Goal: Find specific page/section: Locate a particular part of the current website

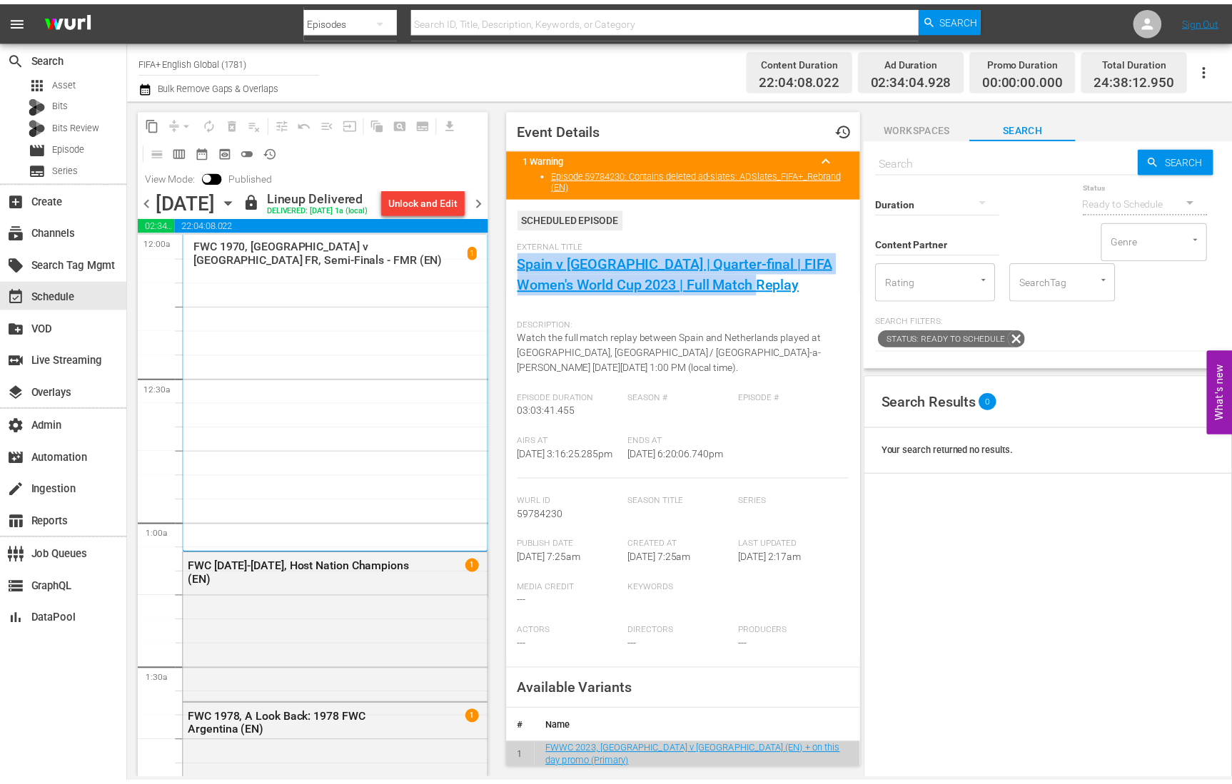
scroll to position [4282, 0]
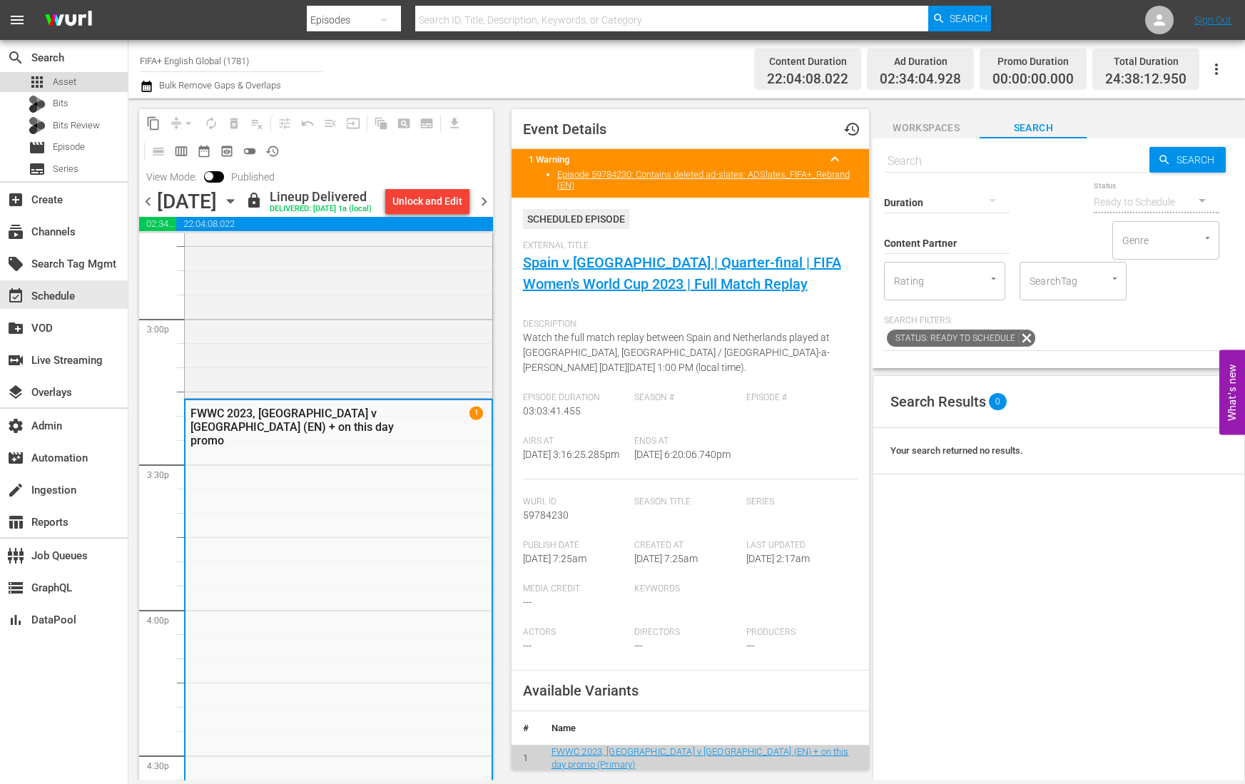
click at [61, 84] on span "Asset" at bounding box center [65, 82] width 24 height 14
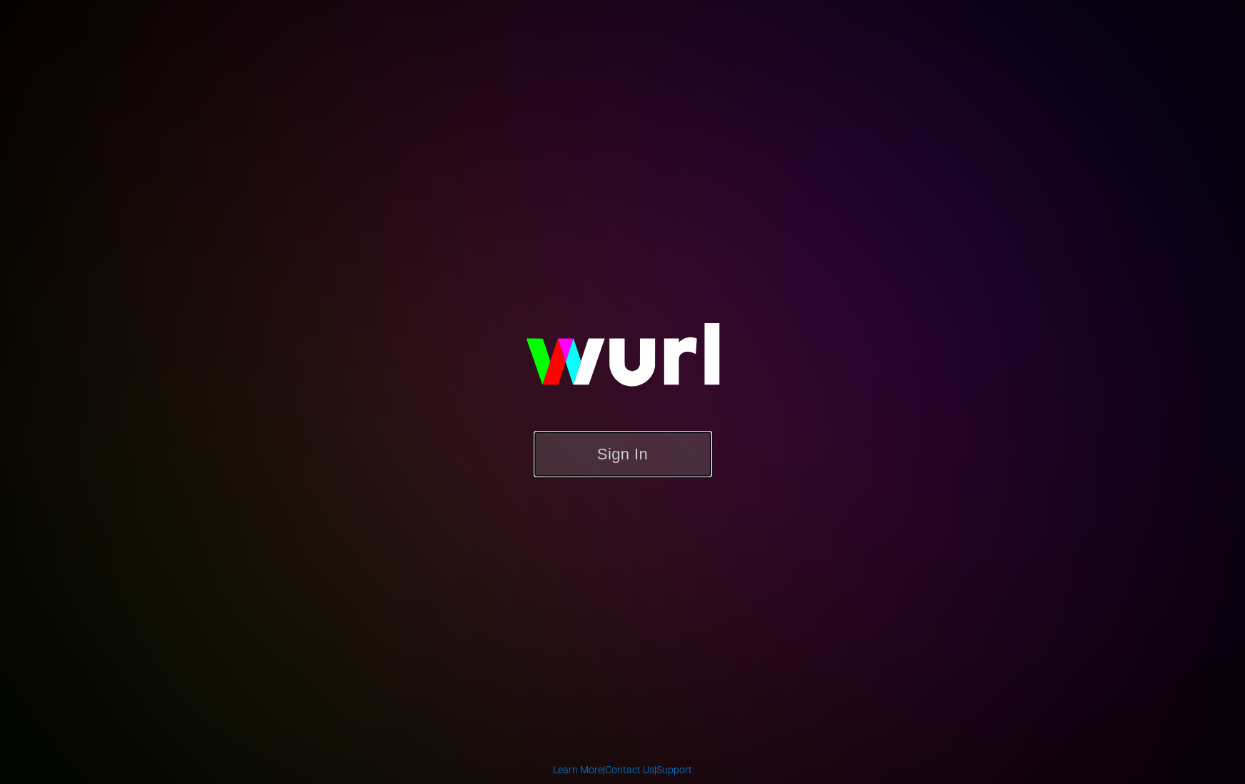
click at [627, 442] on button "Sign In" at bounding box center [623, 454] width 178 height 46
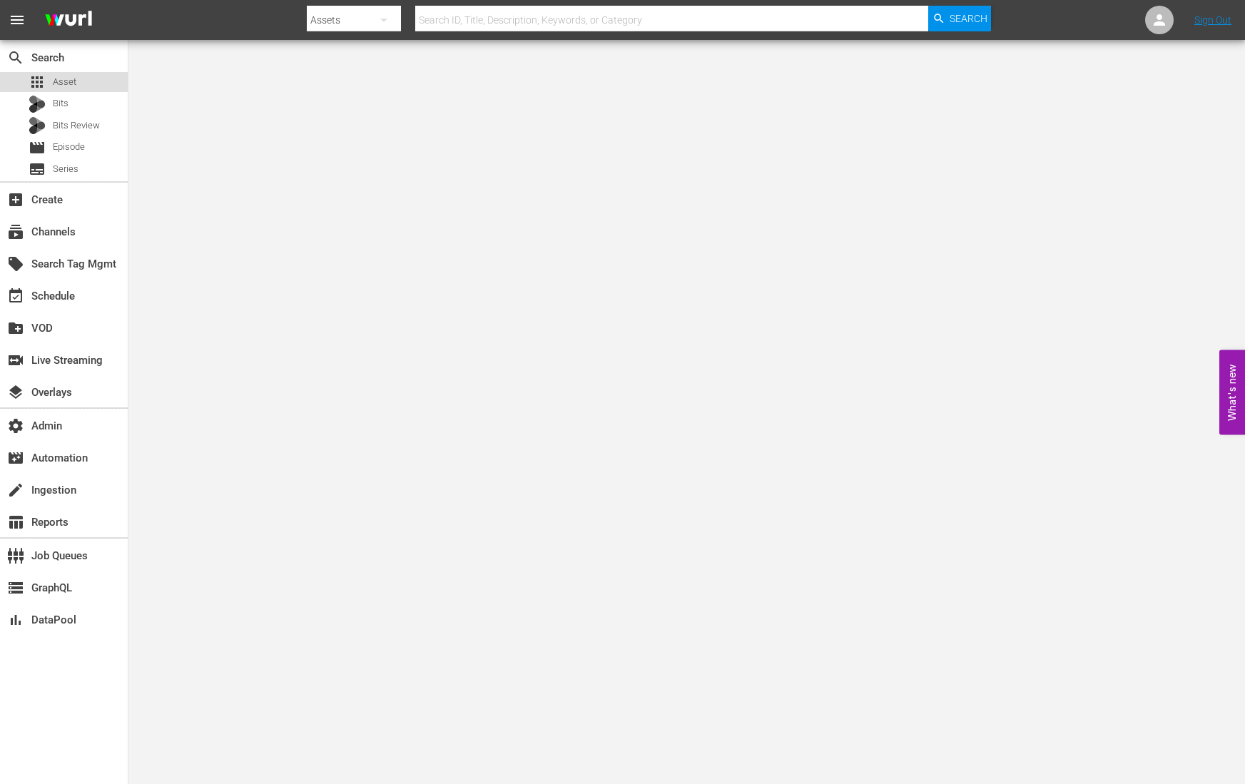
click at [75, 78] on span "Asset" at bounding box center [65, 82] width 24 height 14
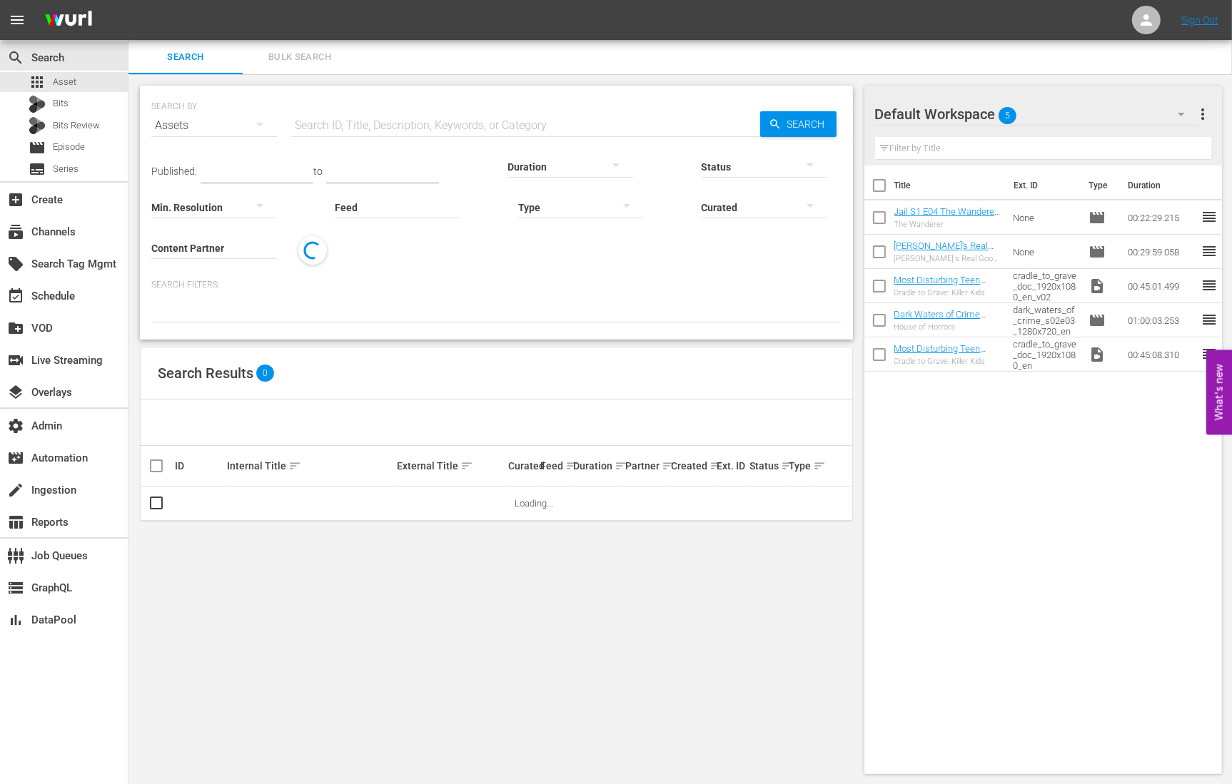
click at [343, 122] on input "text" at bounding box center [525, 125] width 469 height 34
paste input "216394"
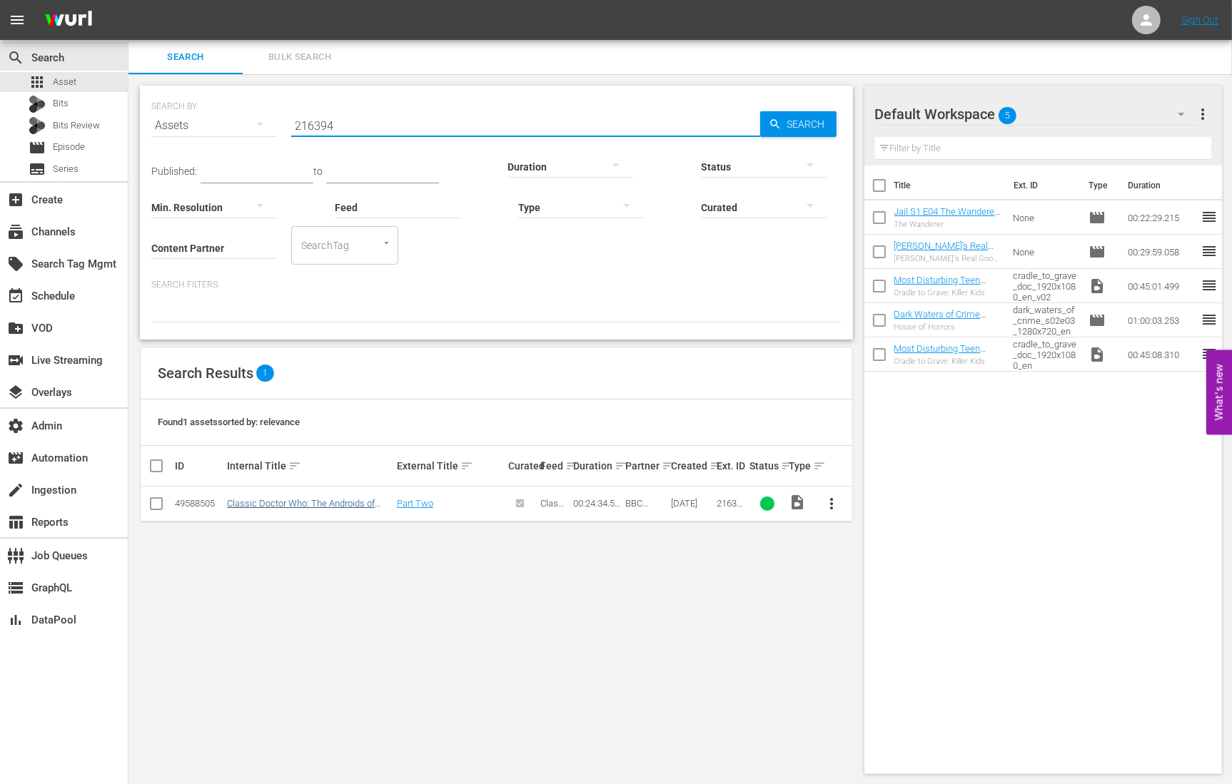
type input "216394"
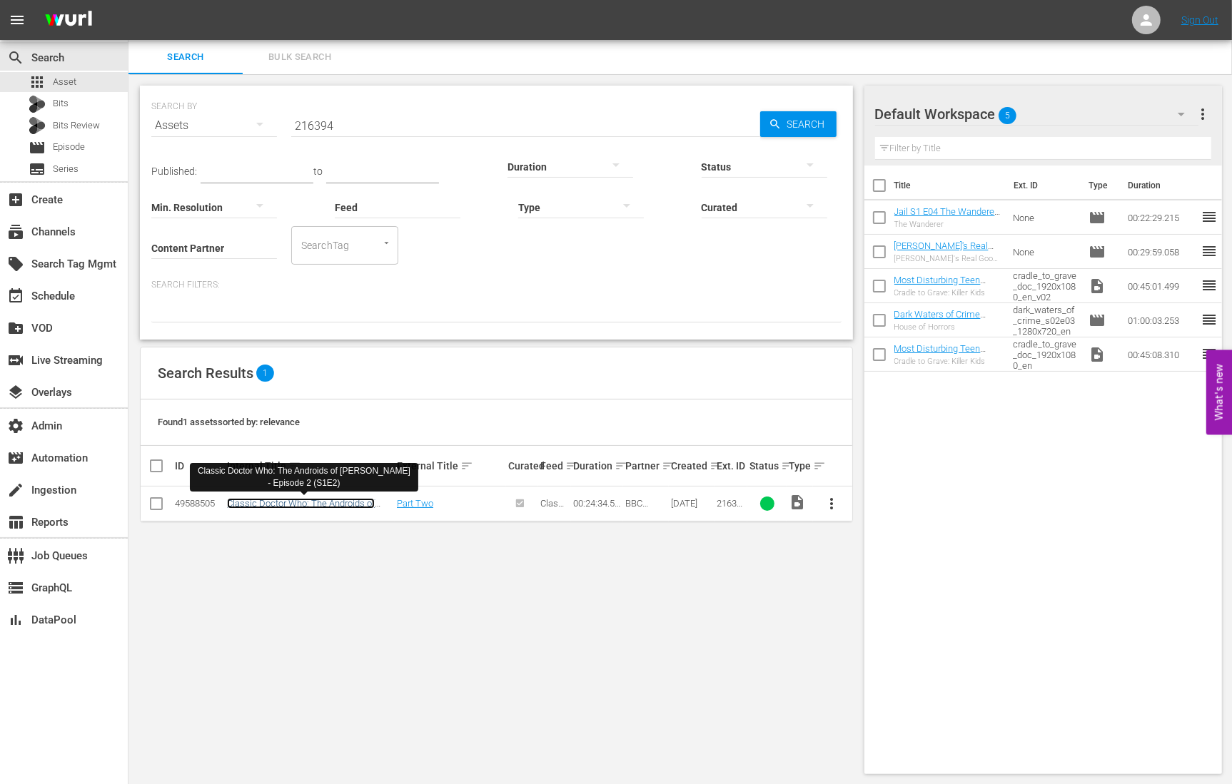
click at [307, 504] on link "Classic Doctor Who: The Androids of Tara - Episode 2 (S1E2)" at bounding box center [301, 508] width 148 height 21
